Goal: Download file/media

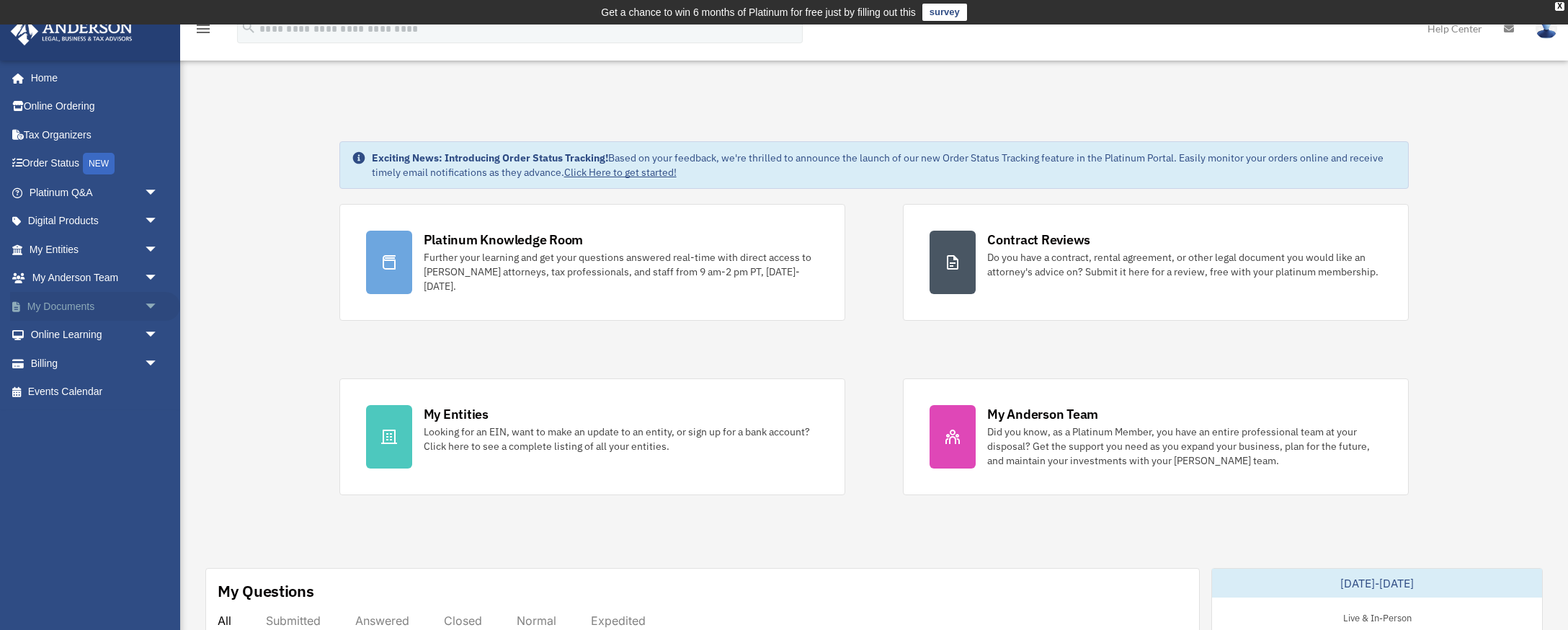
click at [147, 303] on span "arrow_drop_down" at bounding box center [158, 307] width 28 height 29
click at [58, 332] on link "Box" at bounding box center [100, 334] width 160 height 28
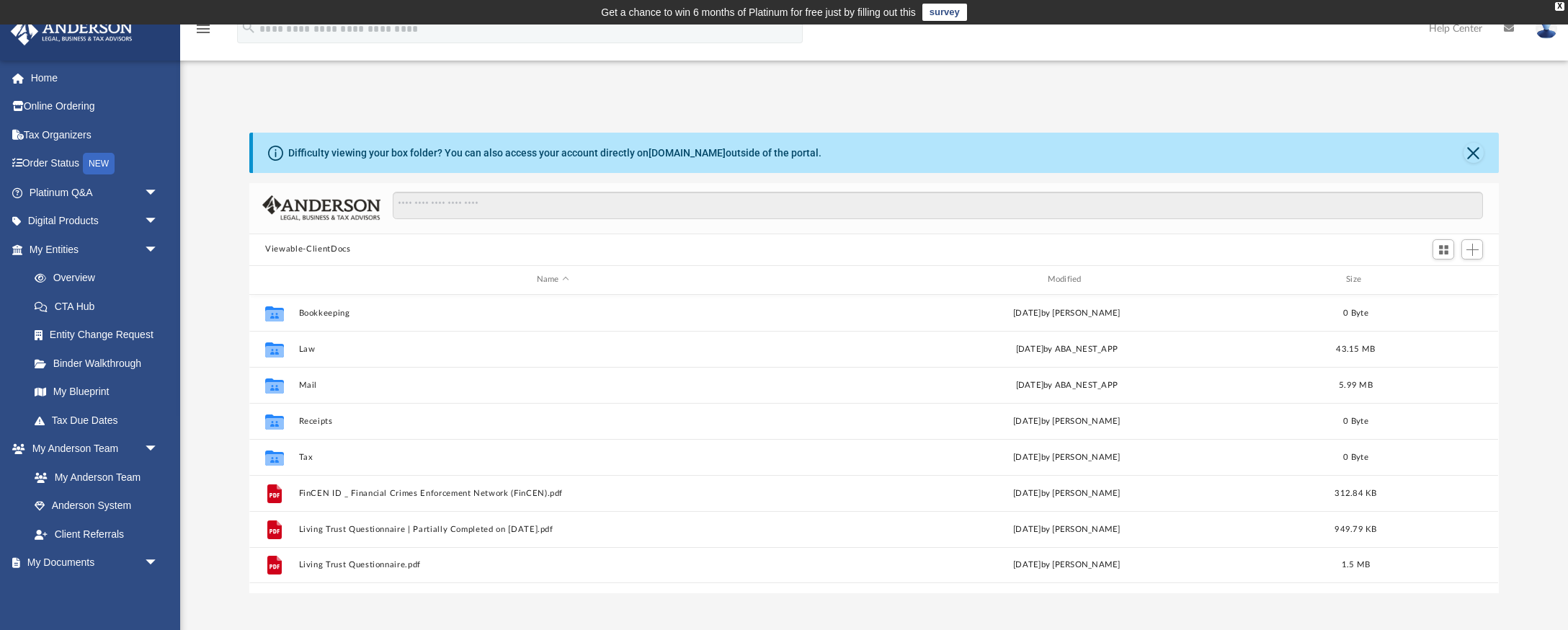
scroll to position [327, 1250]
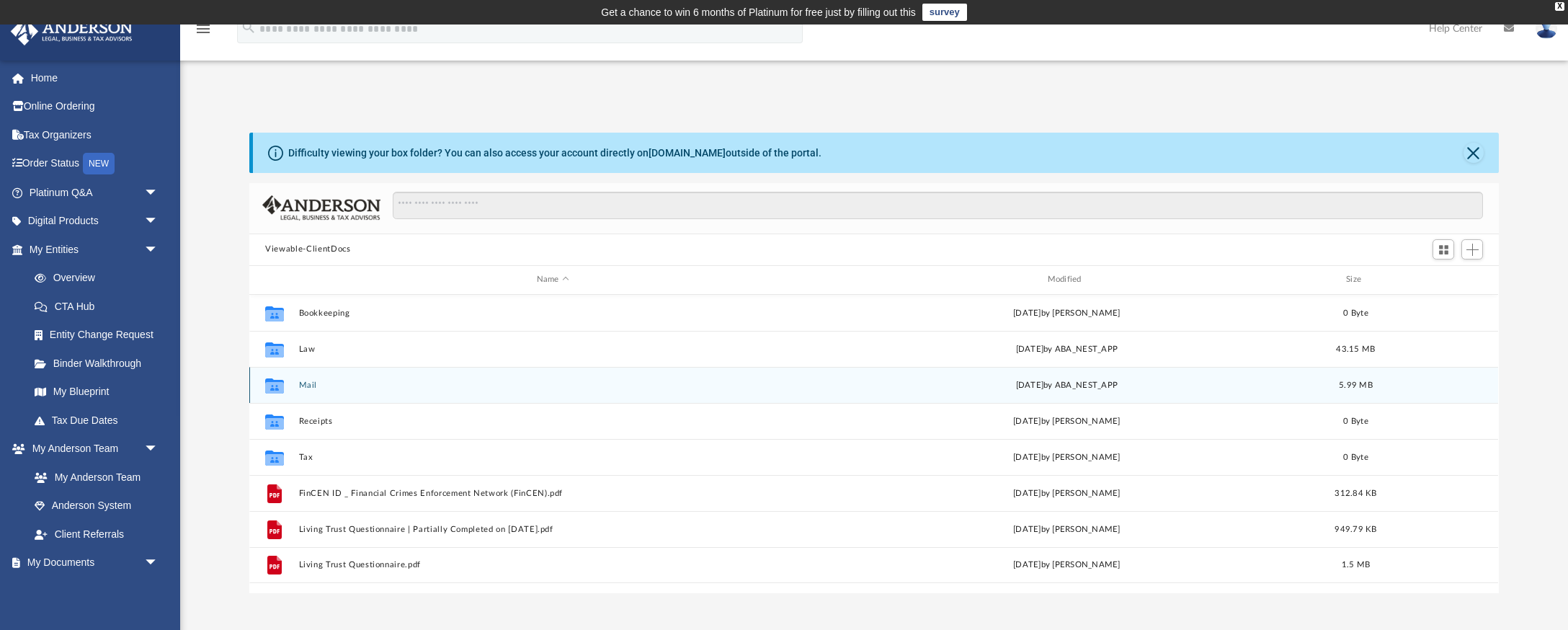
click at [303, 384] on button "Mail" at bounding box center [553, 384] width 508 height 9
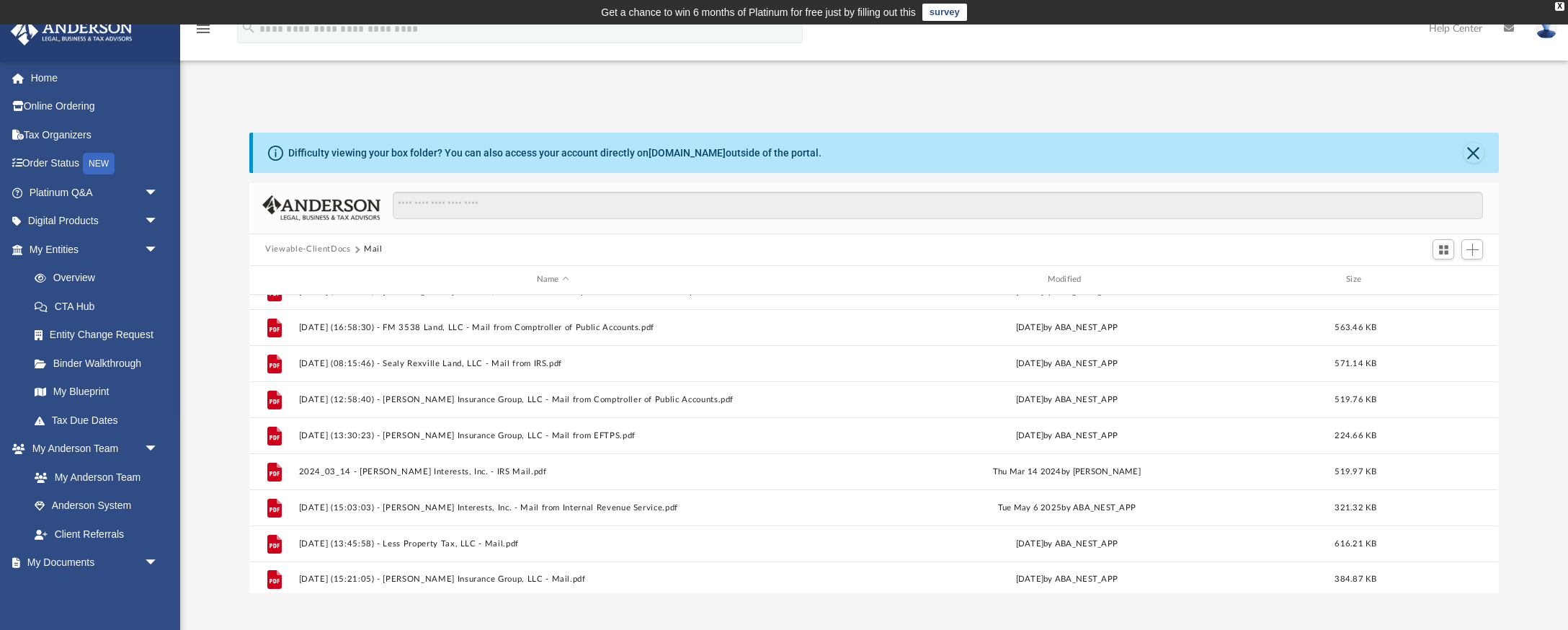
scroll to position [62, 0]
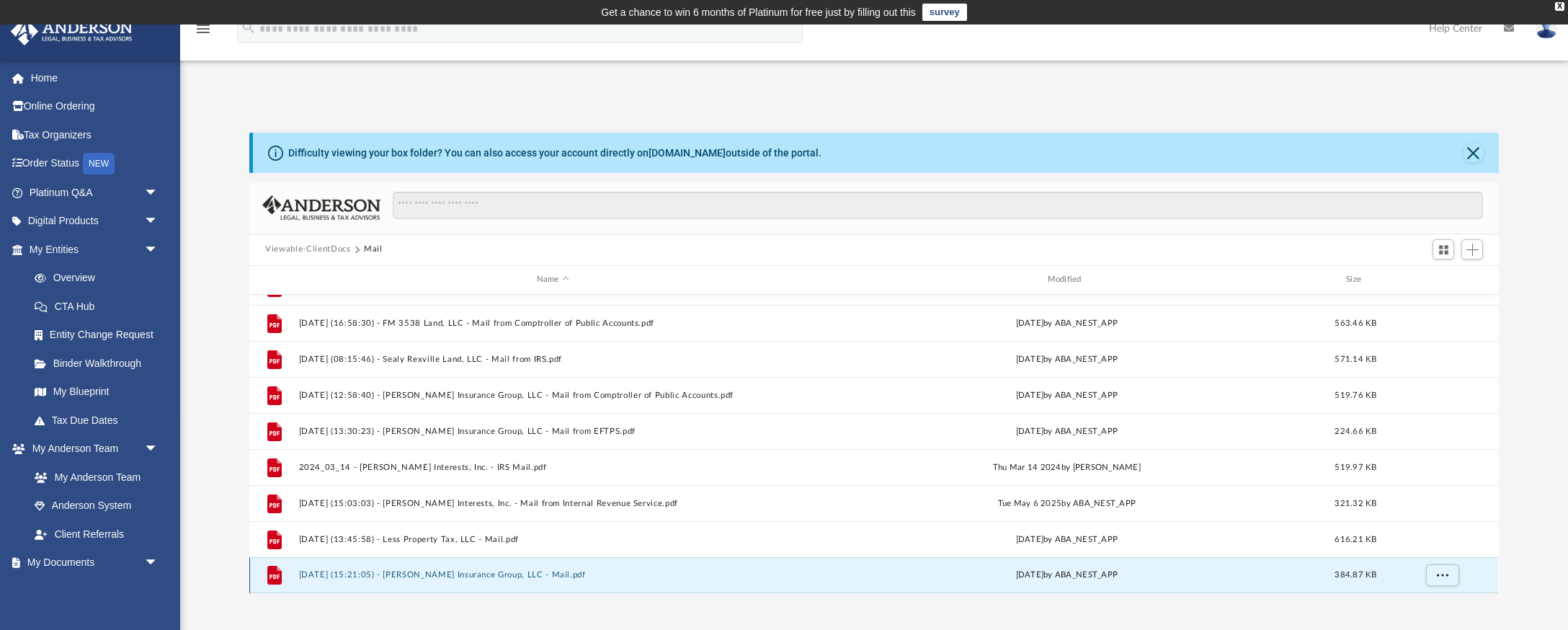
click at [500, 576] on button "[DATE] (15:21:05) - [PERSON_NAME] Insurance Group, LLC - Mail.pdf" at bounding box center [553, 574] width 508 height 9
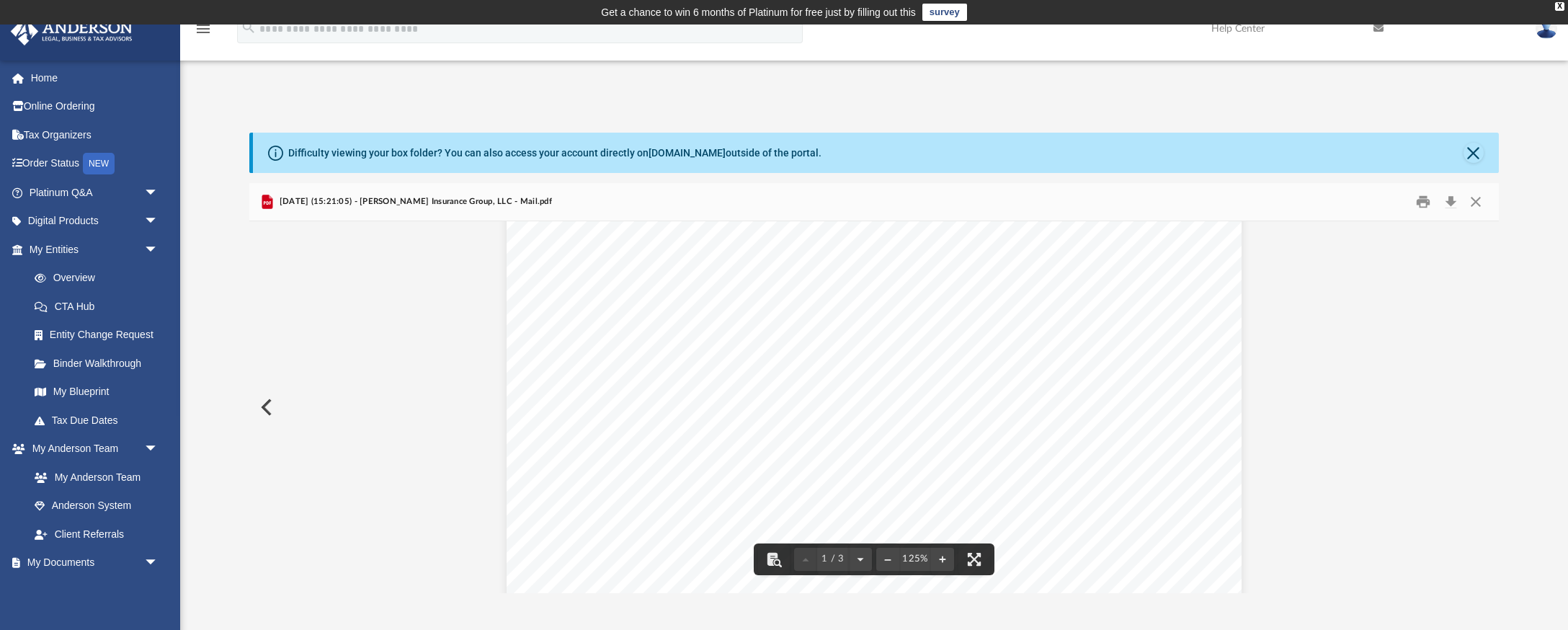
scroll to position [127, 0]
drag, startPoint x: 1450, startPoint y: 203, endPoint x: 1432, endPoint y: 203, distance: 18.0
click at [1450, 203] on button "Download" at bounding box center [1451, 202] width 26 height 22
